Goal: Transaction & Acquisition: Purchase product/service

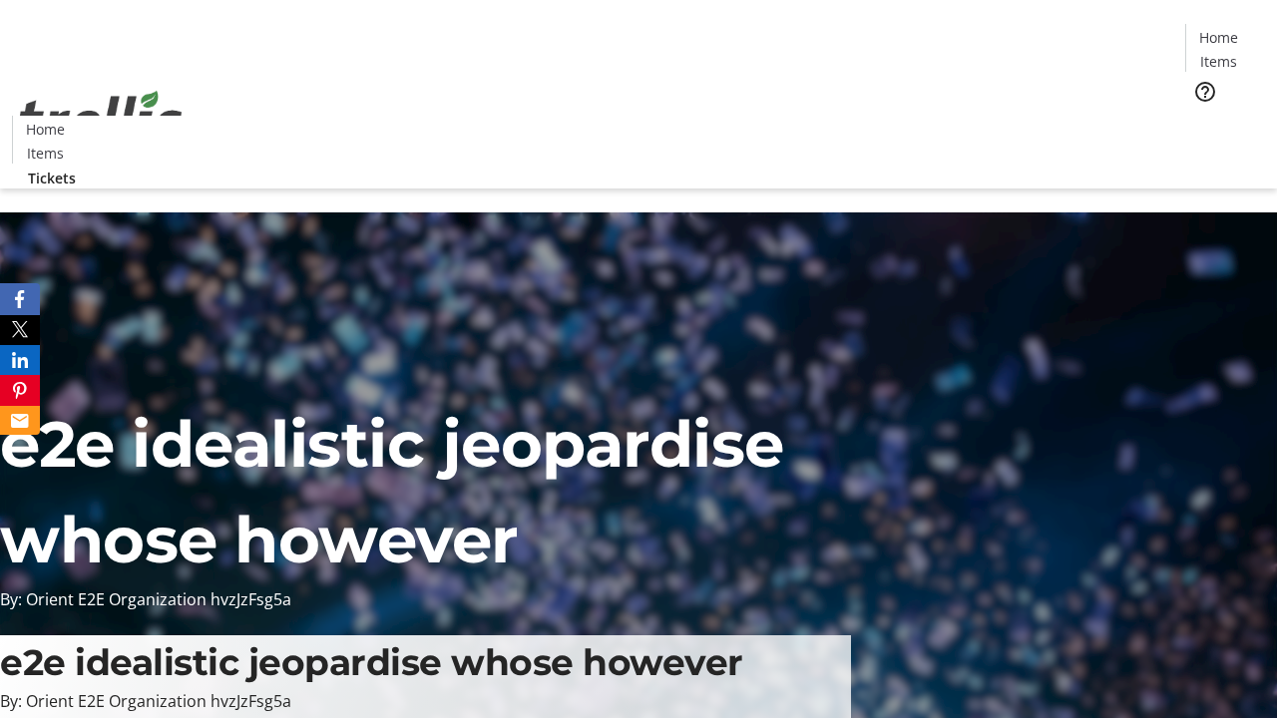
click at [1201, 116] on span "Tickets" at bounding box center [1225, 126] width 48 height 21
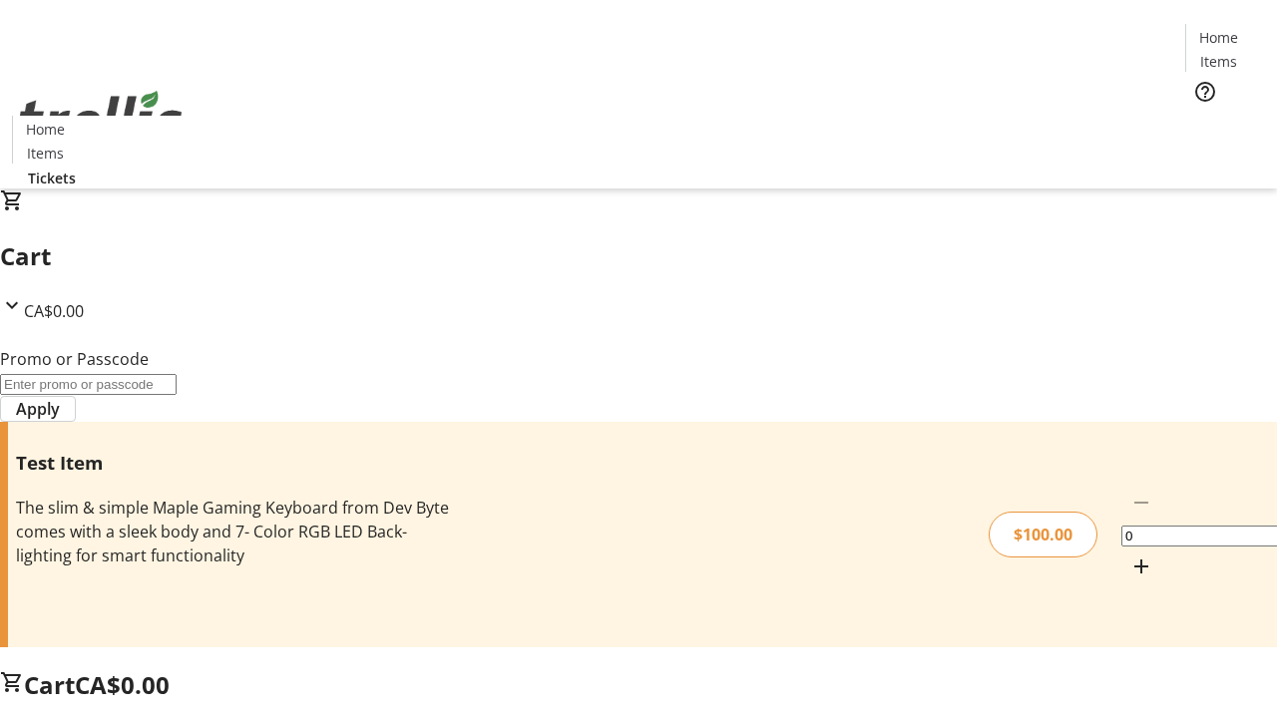
click at [1129, 555] on mat-icon "Increment by one" at bounding box center [1141, 567] width 24 height 24
type input "1"
type input "PERCENT"
